Goal: Find contact information: Find contact information

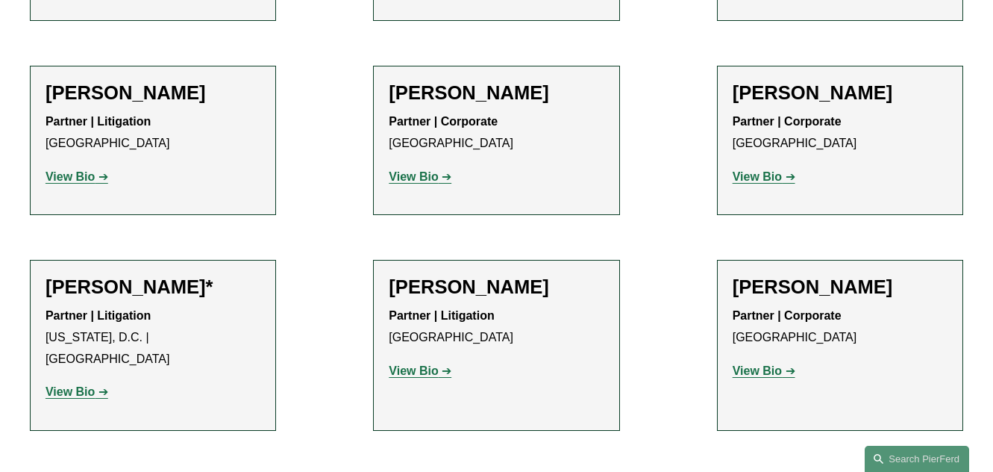
scroll to position [6888, 0]
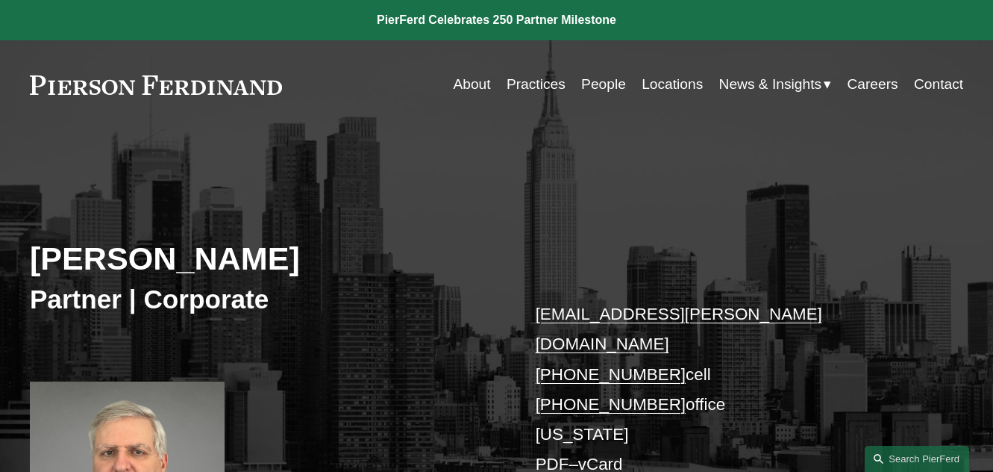
drag, startPoint x: 628, startPoint y: 293, endPoint x: 610, endPoint y: 239, distance: 56.6
click at [610, 239] on div "Ira Greenstein Partner | Corporate ira.greenstein@pierferd.com +1.914.602.2869 …" at bounding box center [496, 369] width 993 height 421
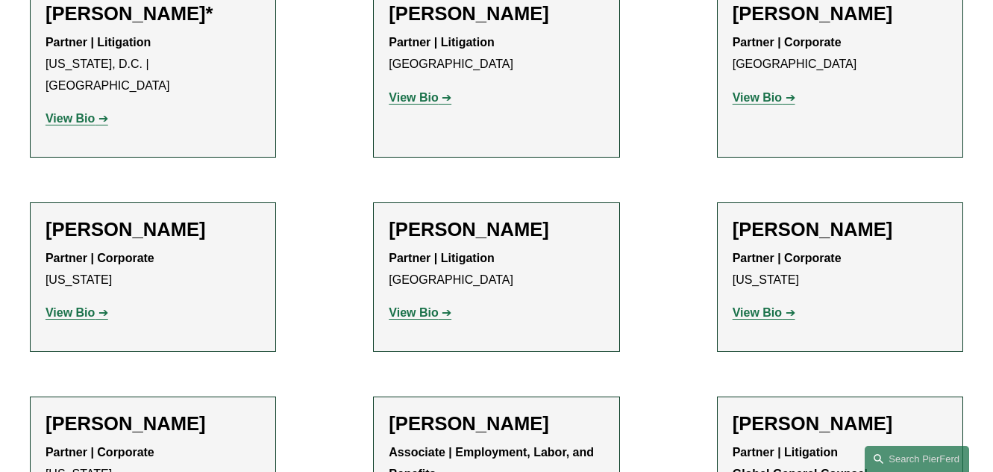
scroll to position [7133, 0]
